Goal: Task Accomplishment & Management: Manage account settings

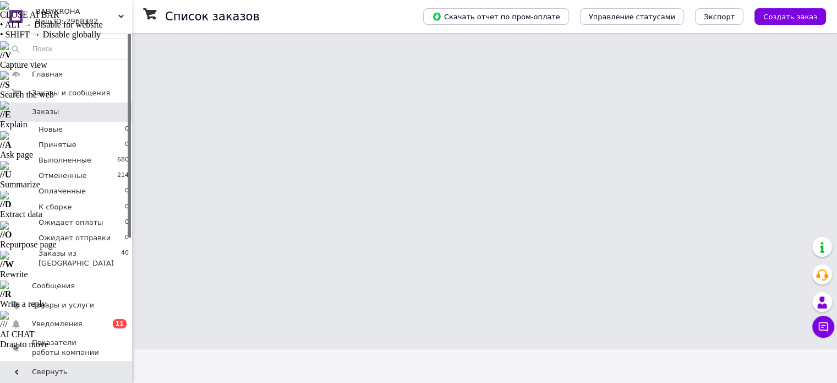
click at [36, 319] on span "Уведомления" at bounding box center [57, 324] width 50 height 10
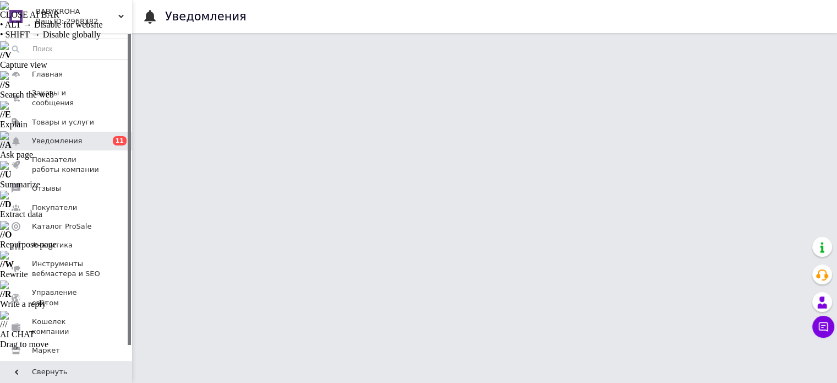
click at [51, 93] on span "Заказы и сообщения" at bounding box center [67, 98] width 70 height 20
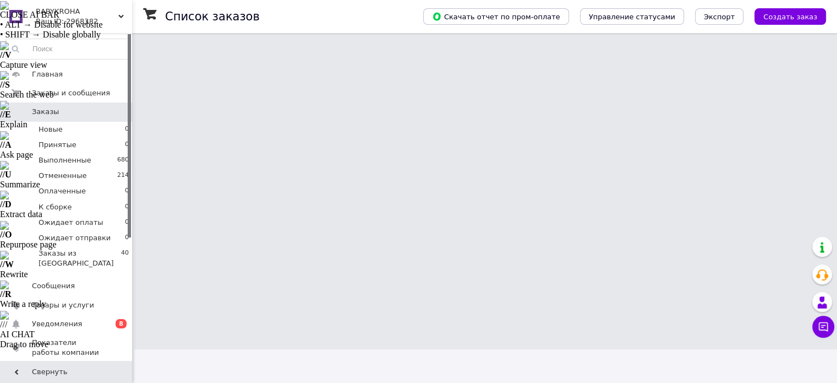
click at [77, 116] on span "Заказы" at bounding box center [67, 112] width 70 height 10
